Goal: Transaction & Acquisition: Obtain resource

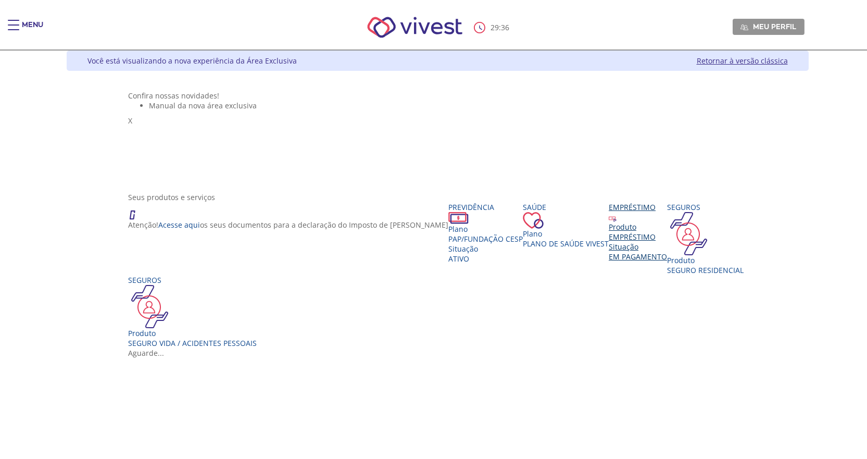
click at [632, 261] on div "Produto EMPRÉSTIMO Situação EM PAGAMENTO" at bounding box center [637, 242] width 58 height 40
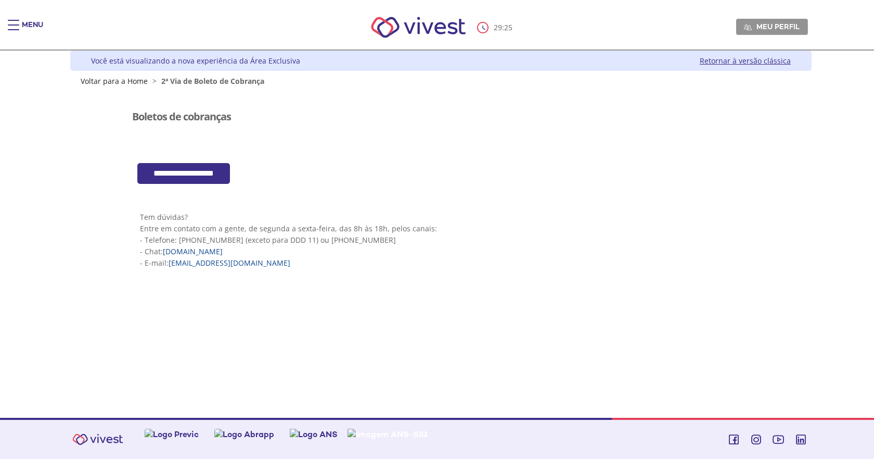
click at [180, 169] on input "**********" at bounding box center [183, 173] width 93 height 21
click at [93, 87] on div "Z7_I2KE1AG0LGP1E06EUMQNLM20C2 Visualizador do Conteúdo da Web Menu de ação do c…" at bounding box center [441, 195] width 742 height 218
click at [117, 82] on link "Voltar para a Home" at bounding box center [114, 81] width 67 height 10
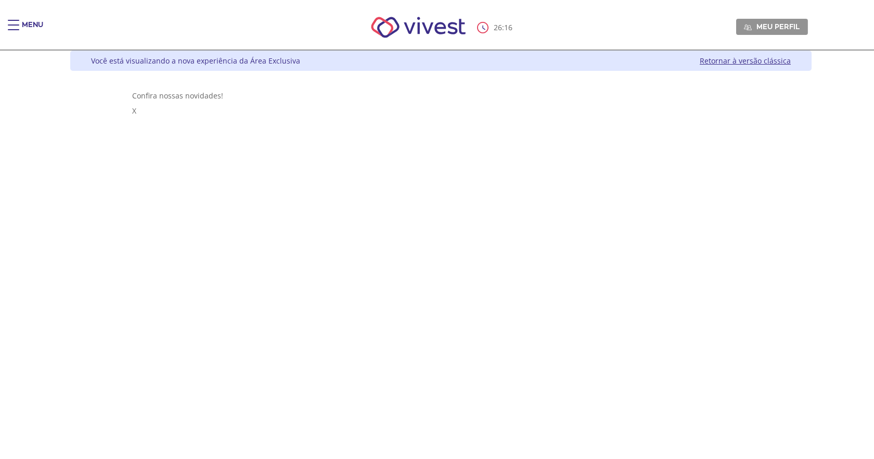
click at [12, 26] on div "Main header" at bounding box center [13, 30] width 11 height 21
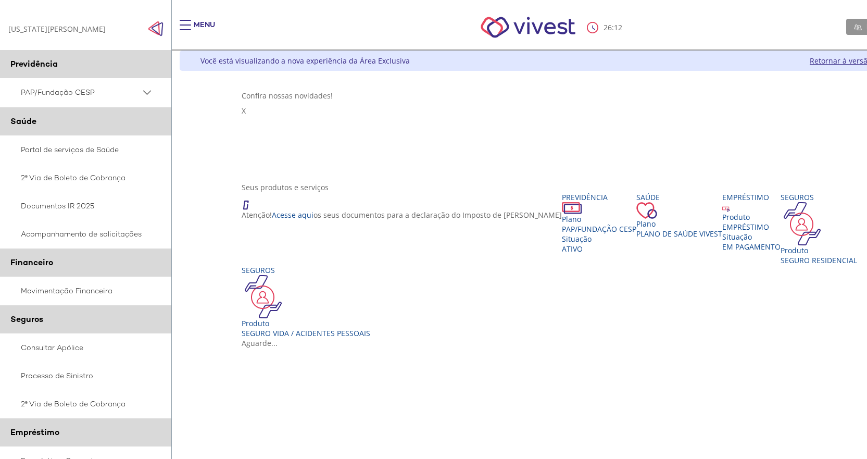
click at [432, 182] on div "Seus produtos e serviços Atenção! Acesse aqui os seus documentos para a declara…" at bounding box center [550, 260] width 618 height 156
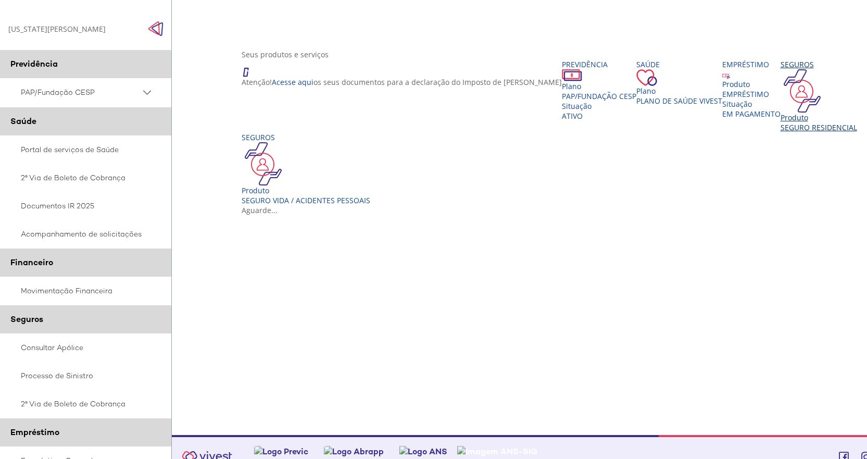
scroll to position [156, 0]
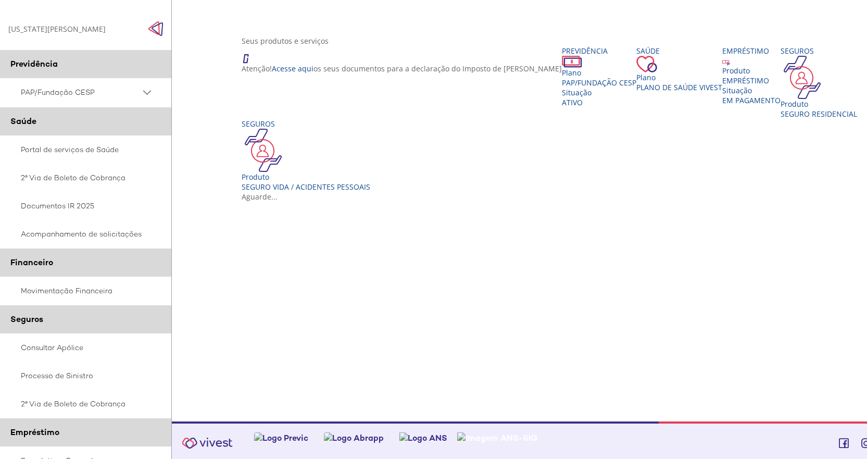
click at [158, 29] on img "Click to close side navigation." at bounding box center [156, 29] width 16 height 16
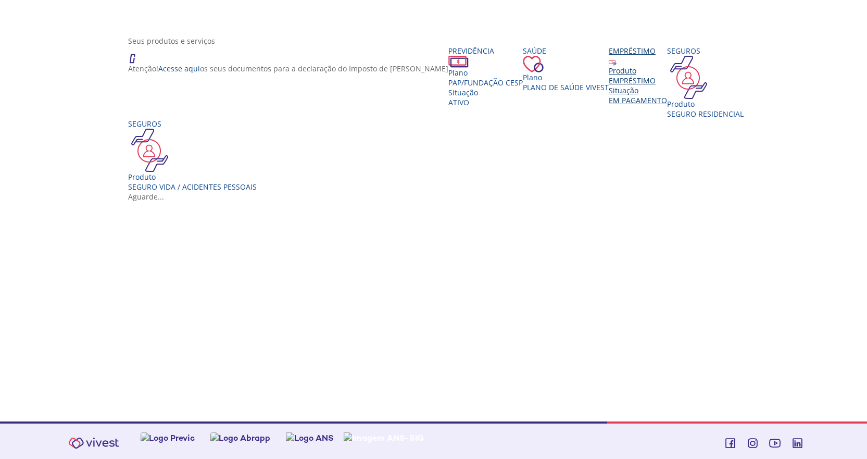
click at [631, 85] on div "EMPRÉSTIMO" at bounding box center [637, 80] width 58 height 10
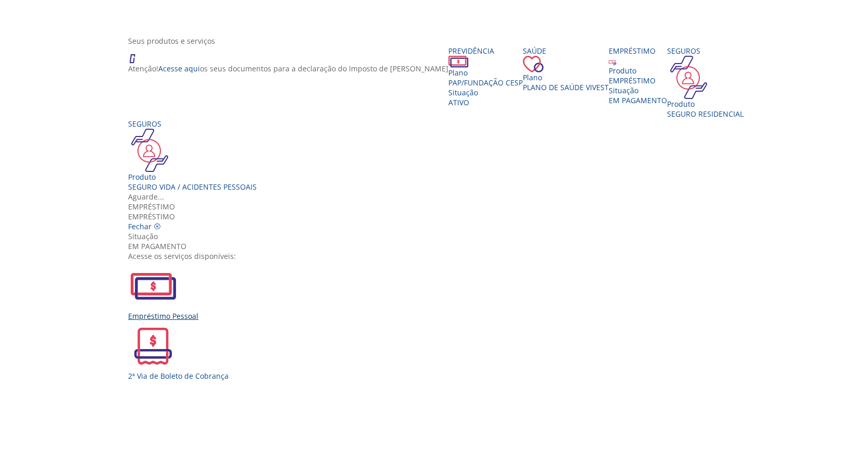
click at [292, 261] on div "Empréstimo Pessoal" at bounding box center [437, 291] width 618 height 60
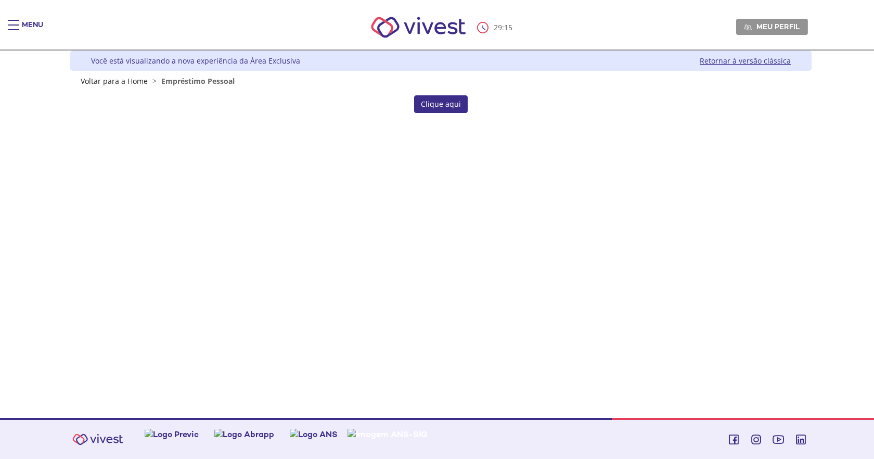
click at [444, 107] on link "Clique aqui" at bounding box center [441, 104] width 54 height 18
click at [435, 106] on link "Clique aqui" at bounding box center [441, 104] width 54 height 18
click at [10, 27] on div "Main header" at bounding box center [13, 30] width 11 height 21
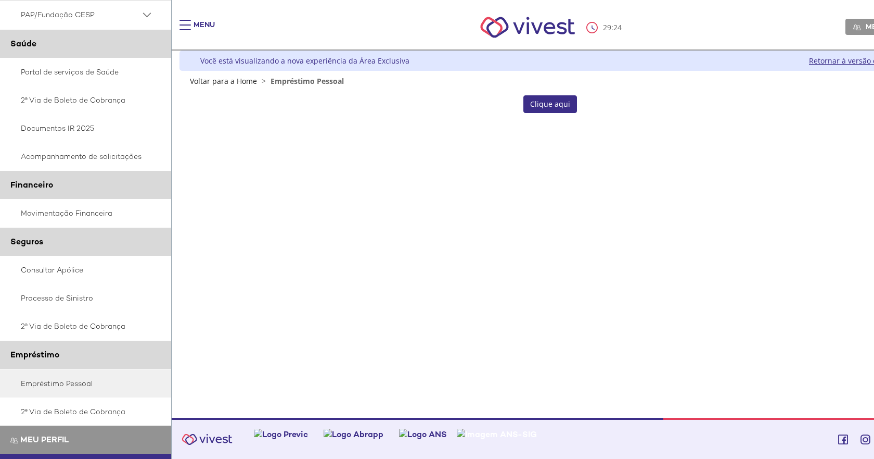
scroll to position [129, 0]
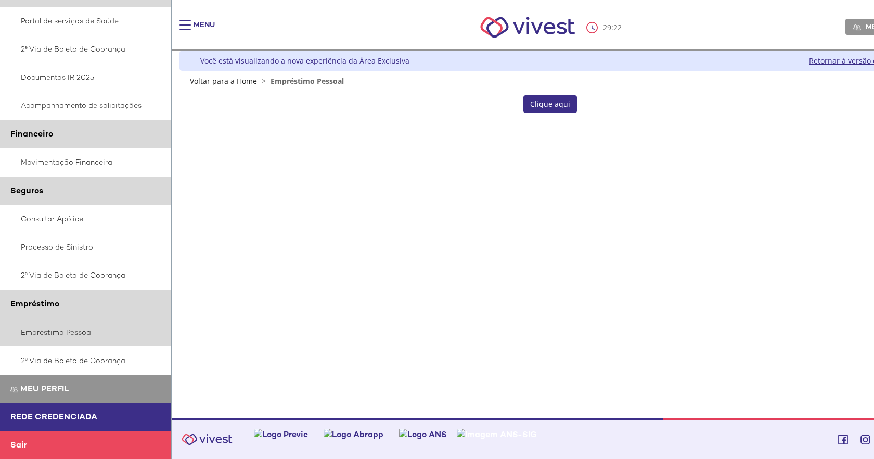
click at [73, 332] on link "Empréstimo Pessoal" at bounding box center [86, 332] width 172 height 28
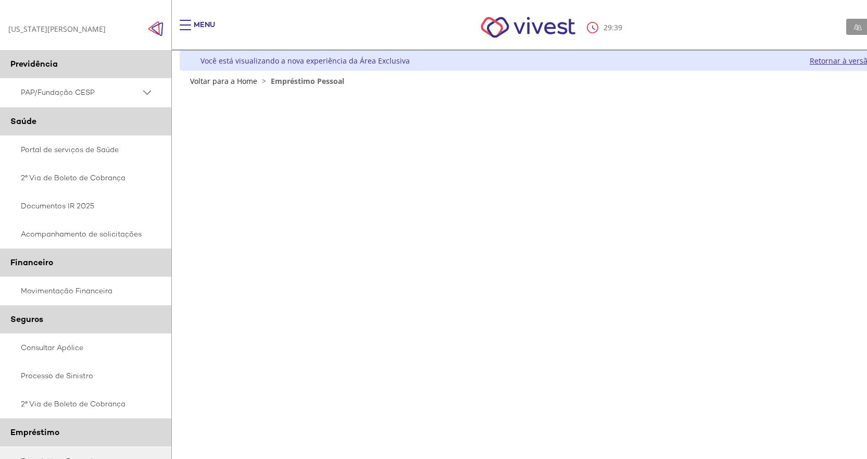
drag, startPoint x: 157, startPoint y: 23, endPoint x: 152, endPoint y: 28, distance: 6.7
click at [152, 28] on div "**********" at bounding box center [86, 29] width 172 height 42
click at [152, 31] on img "Click to close side navigation." at bounding box center [156, 29] width 16 height 16
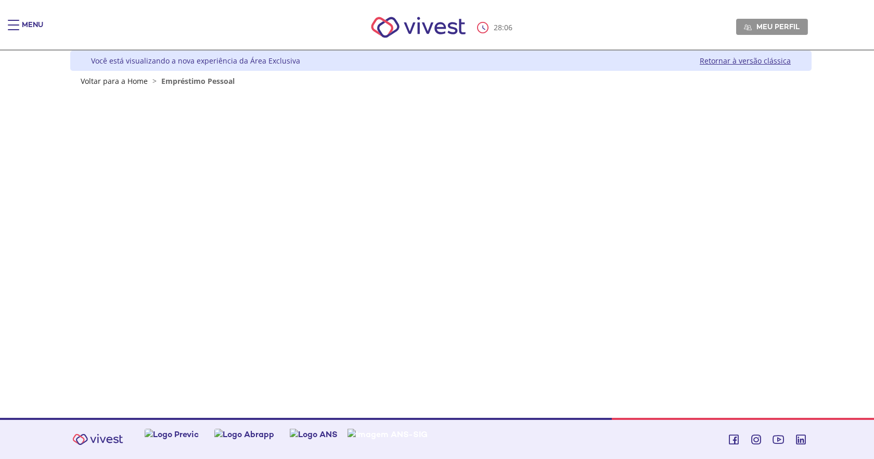
click at [744, 62] on link "Retornar à versão clássica" at bounding box center [745, 61] width 91 height 10
